Goal: Information Seeking & Learning: Learn about a topic

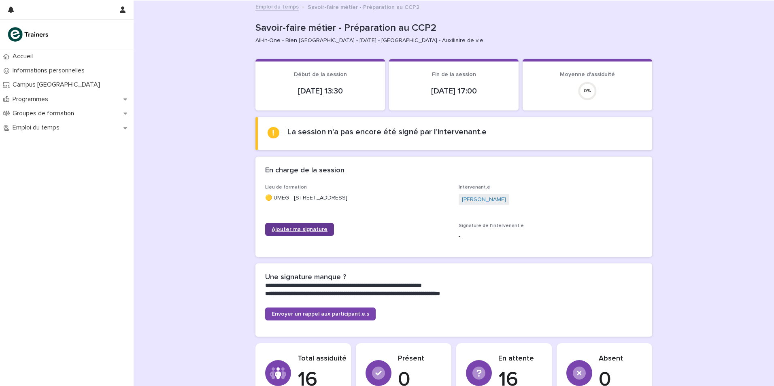
click at [309, 227] on span "Ajouter ma signature" at bounding box center [300, 230] width 56 height 6
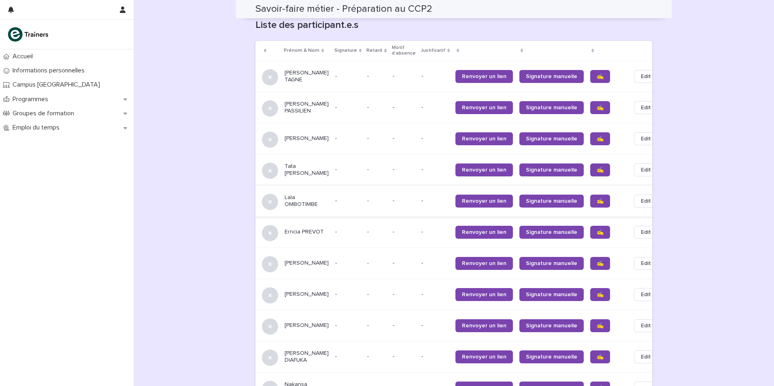
scroll to position [512, 0]
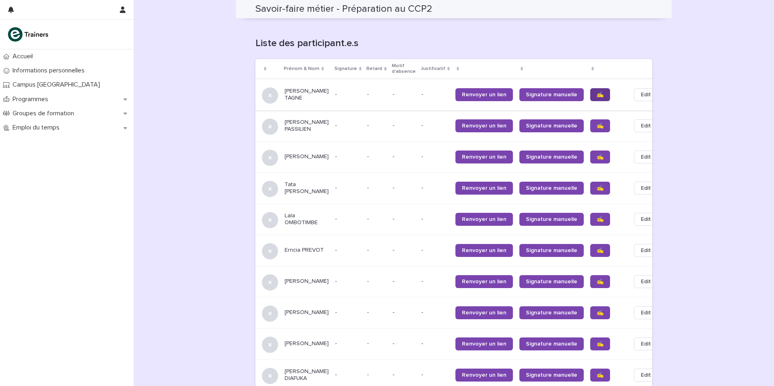
click at [590, 89] on link "✍️" at bounding box center [600, 94] width 20 height 13
click at [578, 121] on tbody "[PERSON_NAME] TAGNE - - - - - Renvoyer un lien Signature manuelle ✍️ Edit [PERS…" at bounding box center [463, 328] width 415 height 499
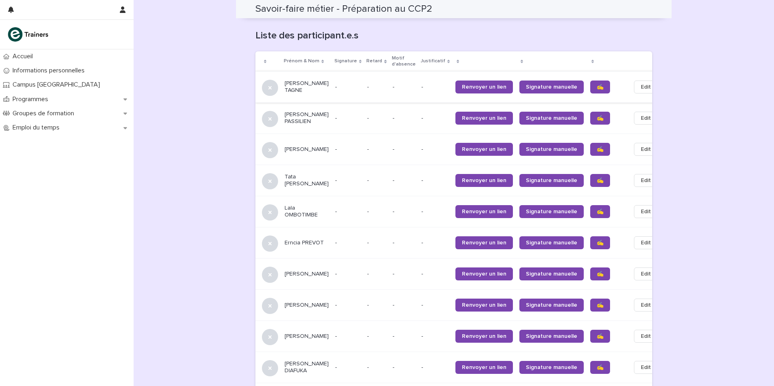
scroll to position [508, 0]
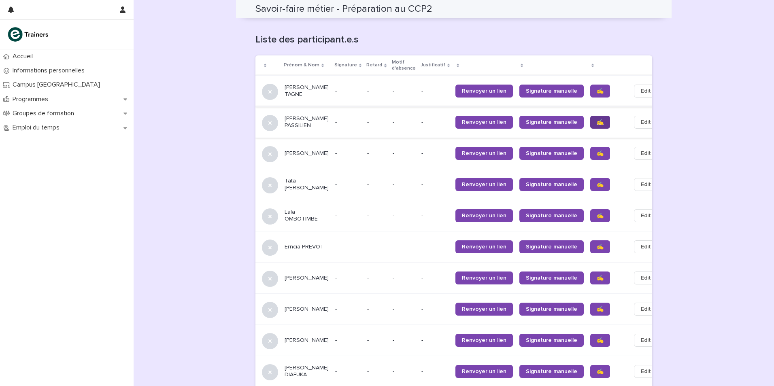
click at [597, 119] on span "✍️" at bounding box center [600, 122] width 7 height 6
click at [597, 151] on span "✍️" at bounding box center [600, 154] width 7 height 6
click at [597, 213] on span "✍️" at bounding box center [600, 216] width 7 height 6
click at [597, 244] on span "✍️" at bounding box center [600, 247] width 7 height 6
click at [597, 275] on span "✍️" at bounding box center [600, 278] width 7 height 6
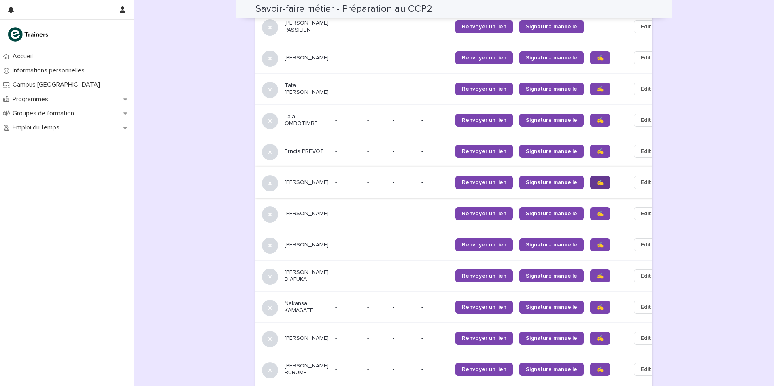
scroll to position [630, 0]
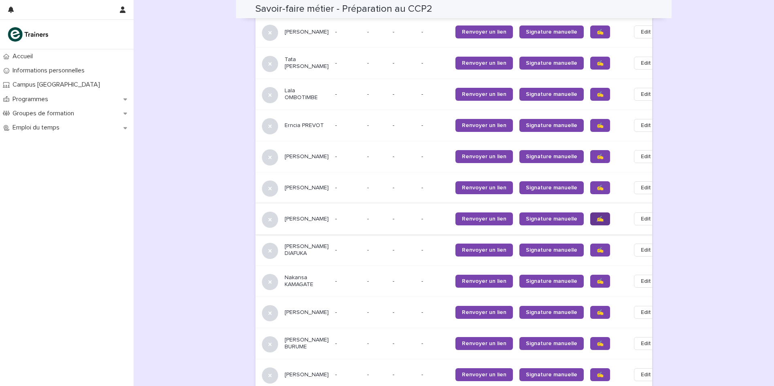
click at [597, 216] on span "✍️" at bounding box center [600, 219] width 7 height 6
click at [597, 247] on span "✍️" at bounding box center [600, 250] width 7 height 6
click at [597, 279] on span "✍️" at bounding box center [600, 282] width 7 height 6
click at [597, 310] on span "✍️" at bounding box center [600, 313] width 7 height 6
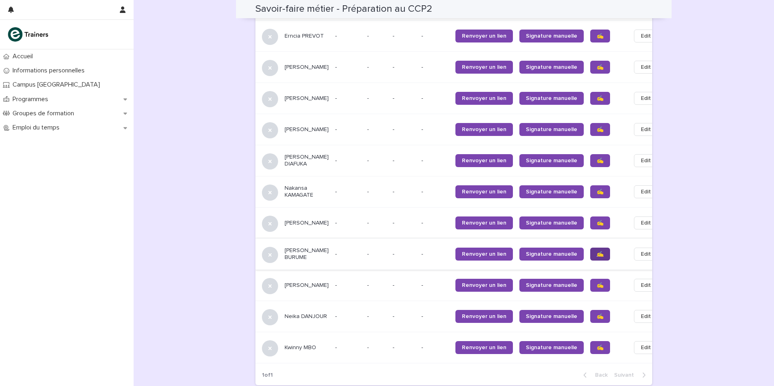
scroll to position [751, 0]
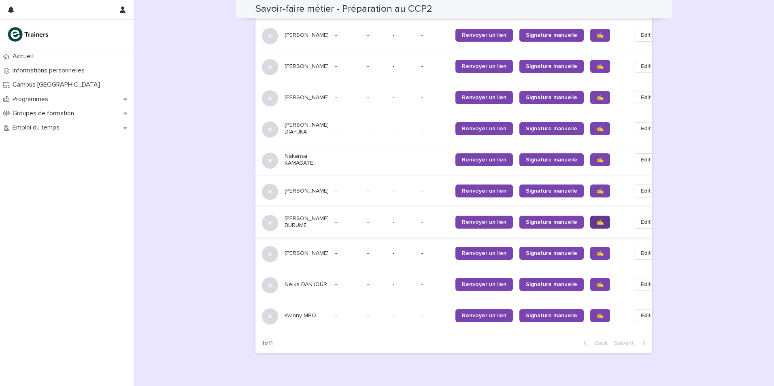
click at [597, 224] on span "✍️" at bounding box center [600, 222] width 7 height 6
click at [597, 256] on span "✍️" at bounding box center [600, 254] width 7 height 6
click at [597, 288] on span "✍️" at bounding box center [600, 285] width 7 height 6
click at [597, 316] on span "✍️" at bounding box center [600, 316] width 7 height 6
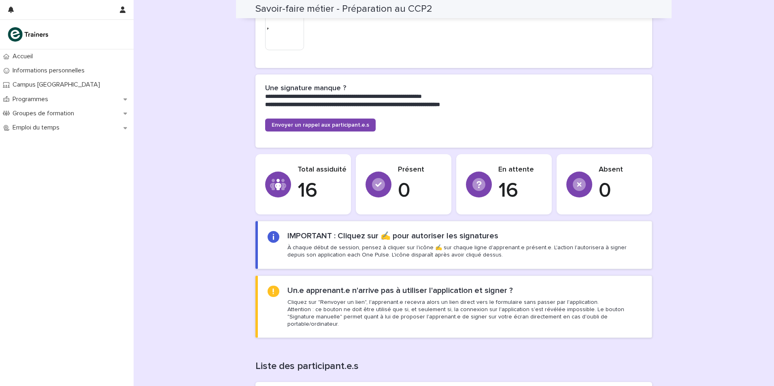
scroll to position [63, 0]
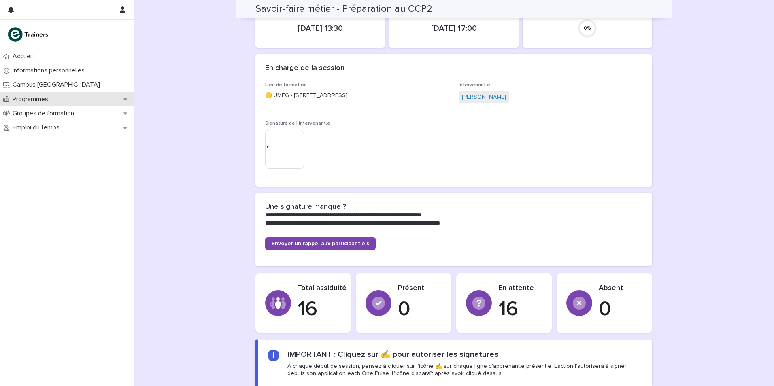
click at [34, 99] on p "Programmes" at bounding box center [31, 100] width 45 height 8
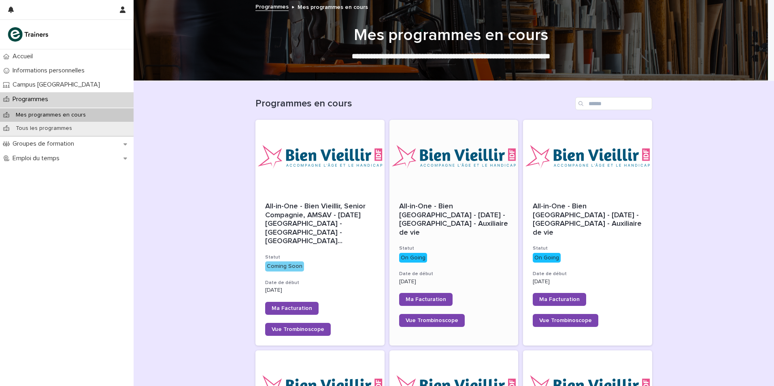
click at [430, 203] on span "All-in-One - Bien [GEOGRAPHIC_DATA] - [DATE] - [GEOGRAPHIC_DATA] - Auxiliaire d…" at bounding box center [454, 220] width 111 height 34
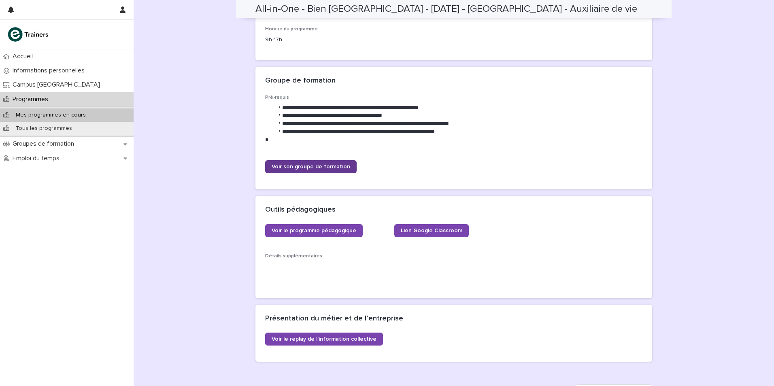
scroll to position [162, 0]
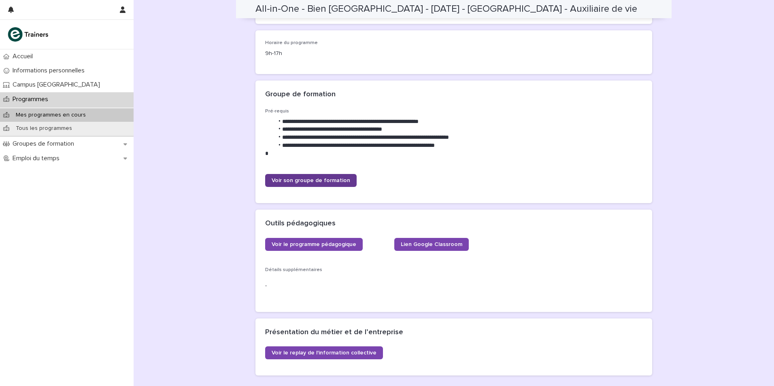
click at [332, 179] on span "Voir son groupe de formation" at bounding box center [311, 181] width 79 height 6
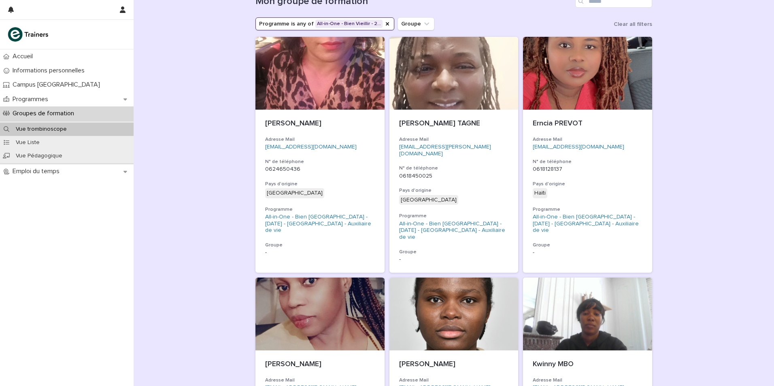
scroll to position [81, 0]
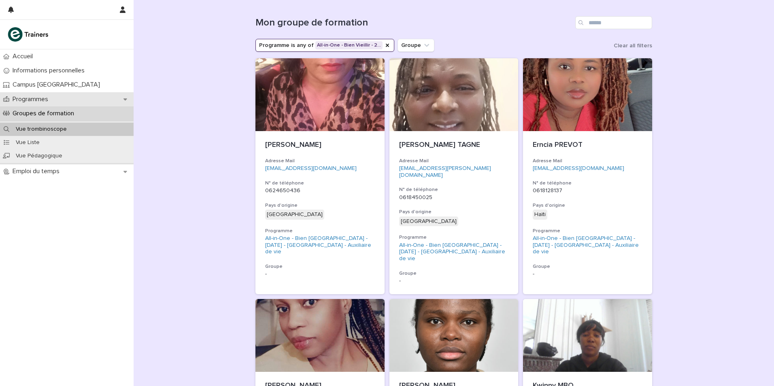
click at [61, 99] on div "Programmes" at bounding box center [67, 99] width 134 height 14
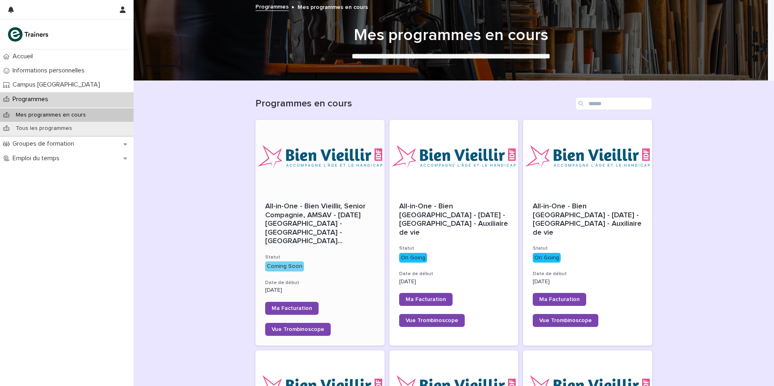
click at [290, 229] on div "All-in-One - Bien Vieillir, Senior Compagnie, AMSAV - [DATE][GEOGRAPHIC_DATA] -…" at bounding box center [320, 269] width 129 height 153
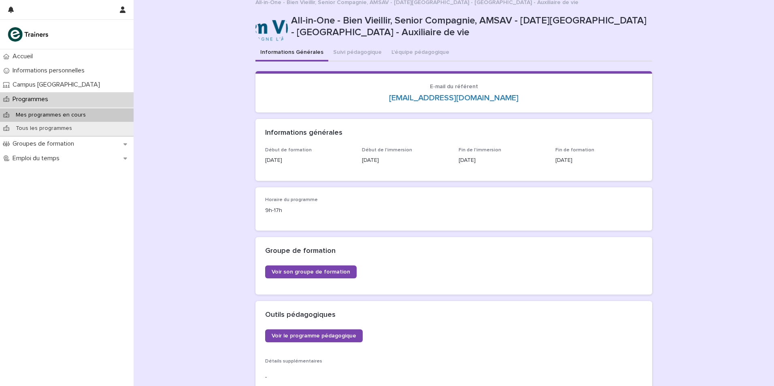
scroll to position [40, 0]
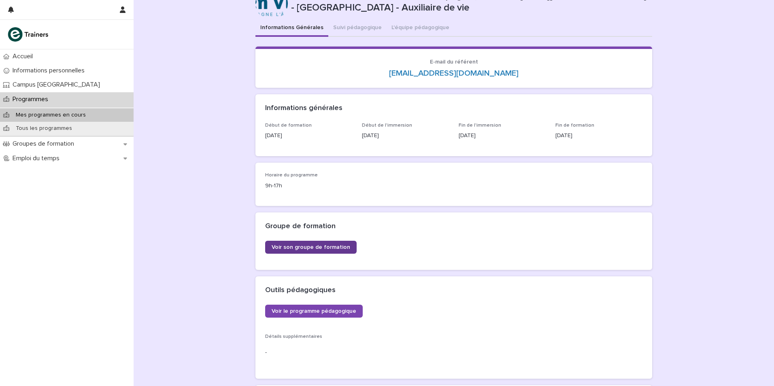
click at [334, 245] on span "Voir son groupe de formation" at bounding box center [311, 248] width 79 height 6
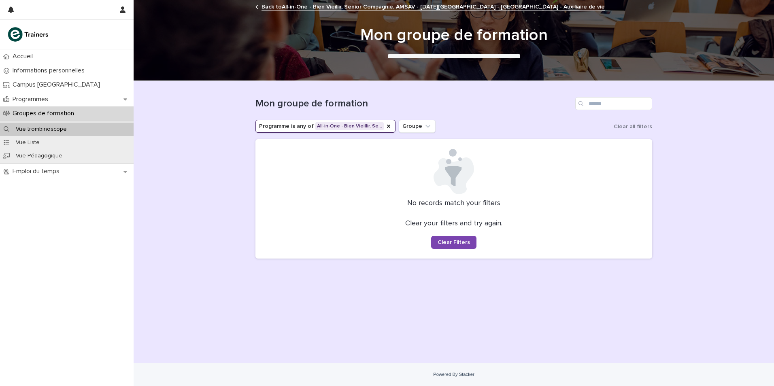
click at [89, 113] on div "Groupes de formation" at bounding box center [67, 114] width 134 height 14
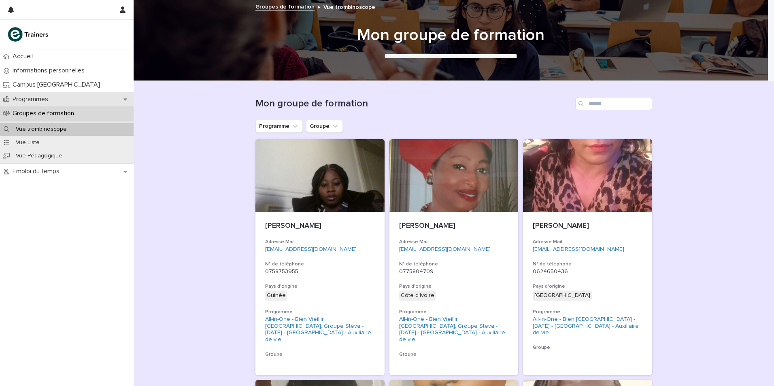
click at [64, 102] on div "Programmes" at bounding box center [67, 99] width 134 height 14
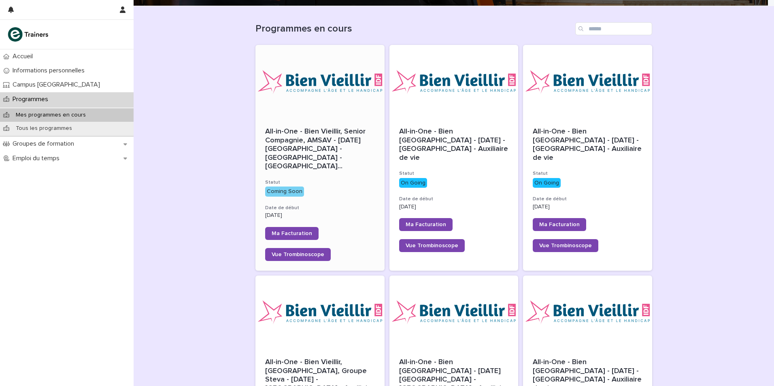
scroll to position [81, 0]
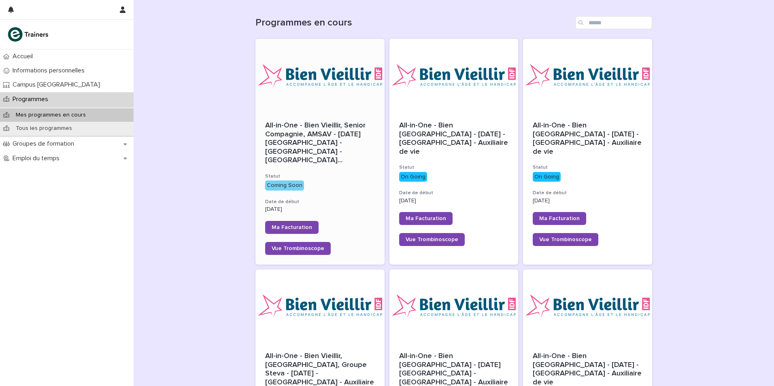
click at [337, 181] on p "Coming Soon" at bounding box center [320, 186] width 110 height 10
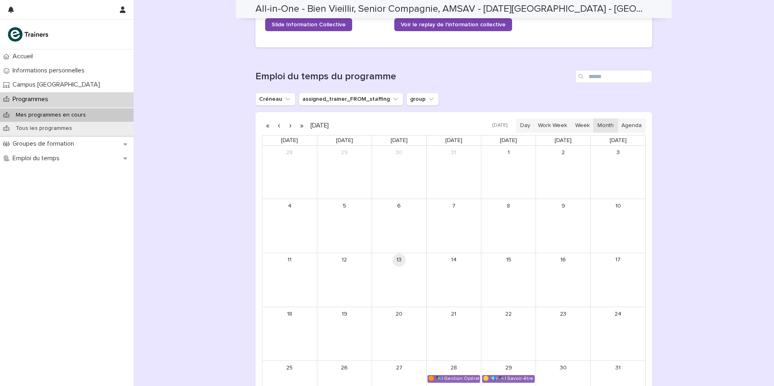
scroll to position [409, 0]
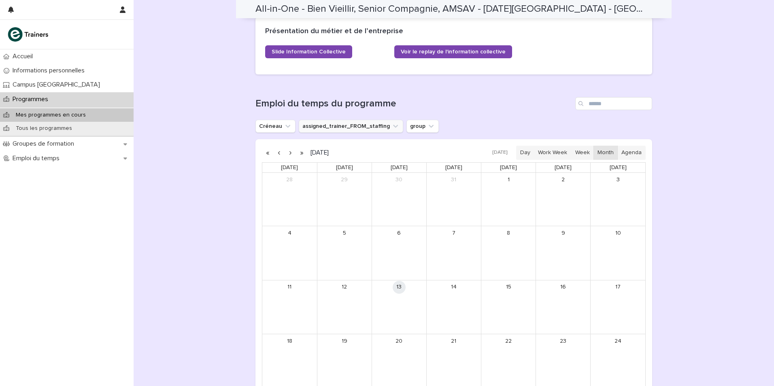
click at [392, 122] on icon "assigned_trainer_FROM_staffing" at bounding box center [396, 126] width 8 height 8
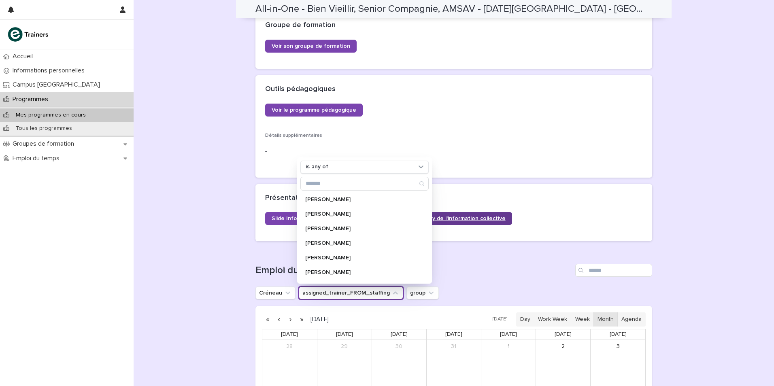
scroll to position [247, 0]
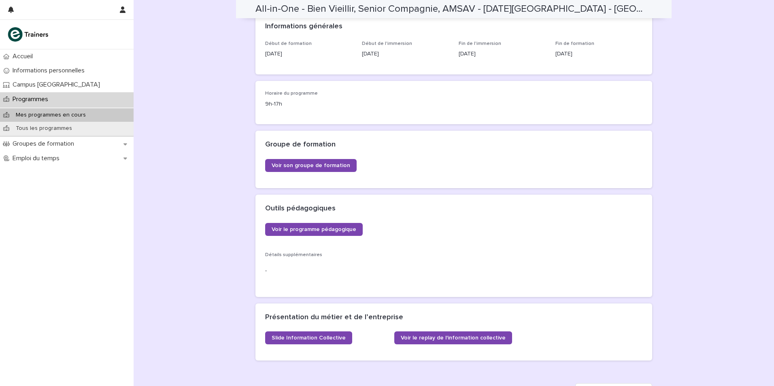
scroll to position [85, 0]
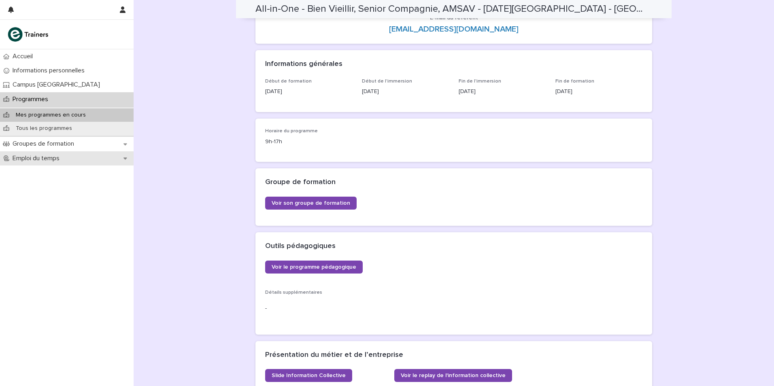
click at [49, 159] on p "Emploi du temps" at bounding box center [37, 159] width 57 height 8
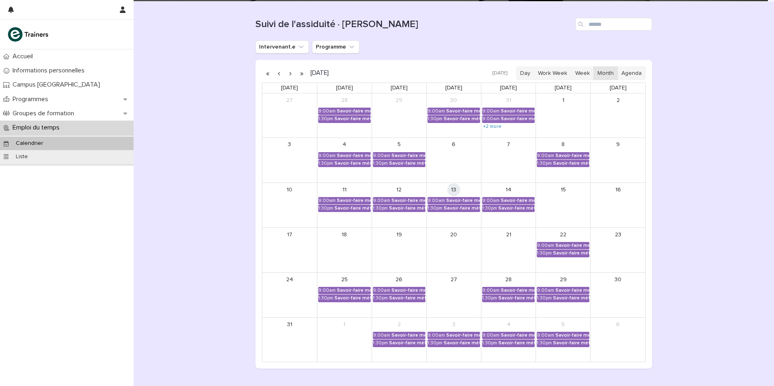
scroll to position [81, 0]
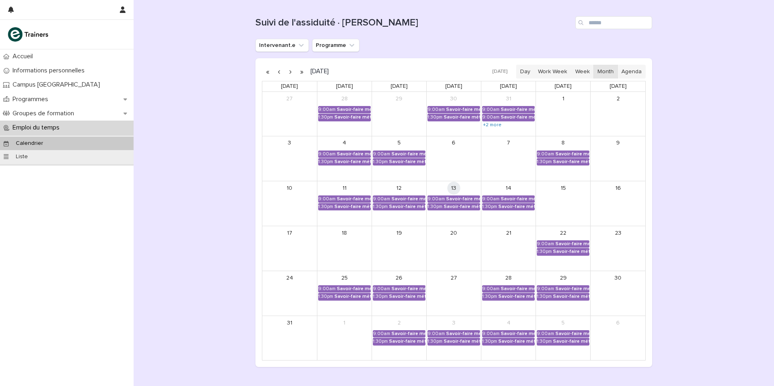
click at [287, 72] on button "button" at bounding box center [290, 71] width 11 height 13
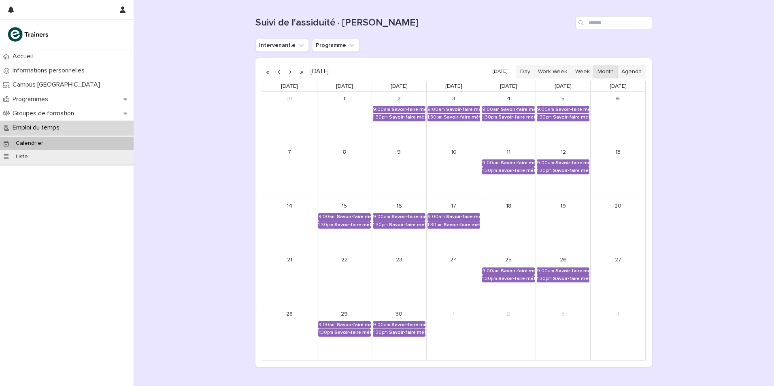
click at [286, 72] on button "button" at bounding box center [290, 71] width 11 height 13
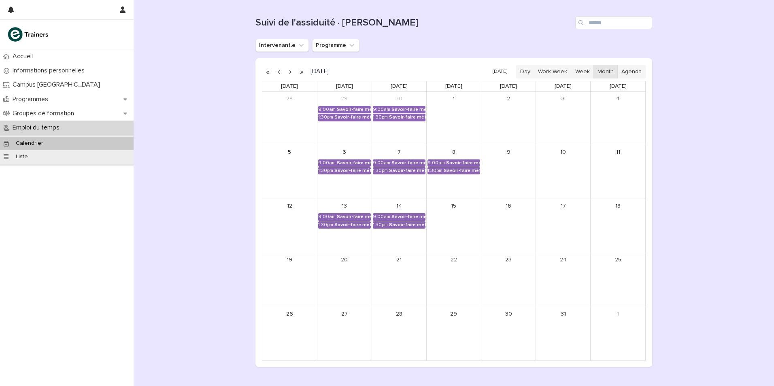
click at [287, 71] on button "button" at bounding box center [290, 71] width 11 height 13
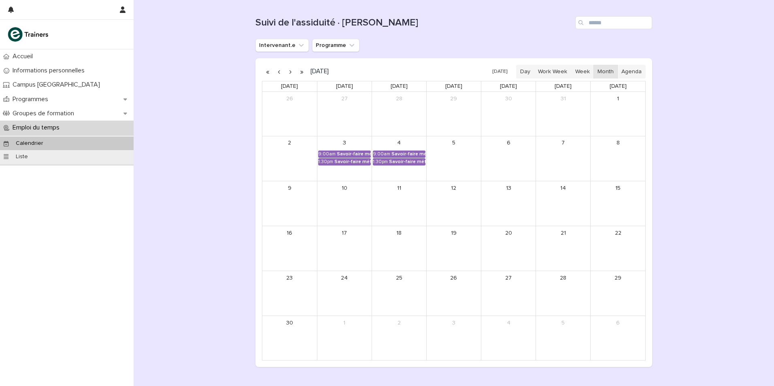
click at [274, 72] on button "button" at bounding box center [278, 71] width 11 height 13
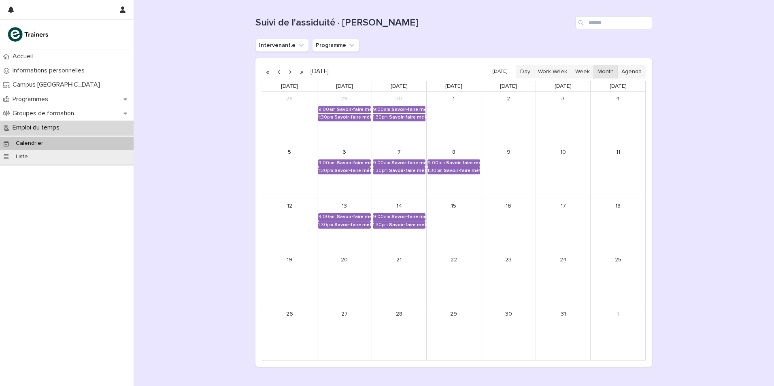
click at [274, 72] on button "button" at bounding box center [278, 71] width 11 height 13
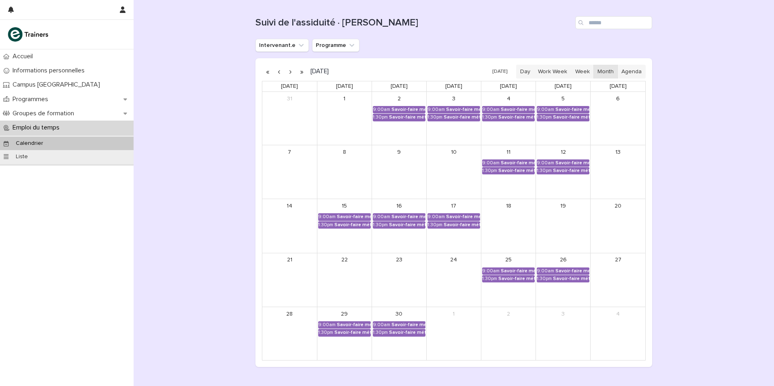
click at [274, 73] on button "button" at bounding box center [278, 71] width 11 height 13
